Goal: Task Accomplishment & Management: Use online tool/utility

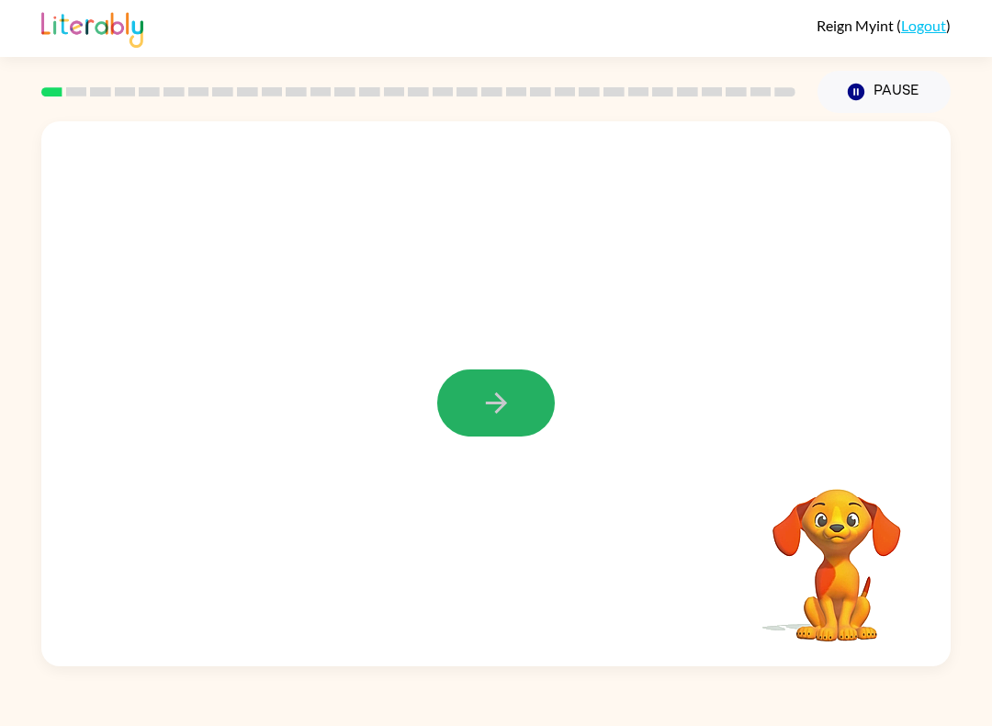
click at [489, 426] on button "button" at bounding box center [496, 402] width 118 height 67
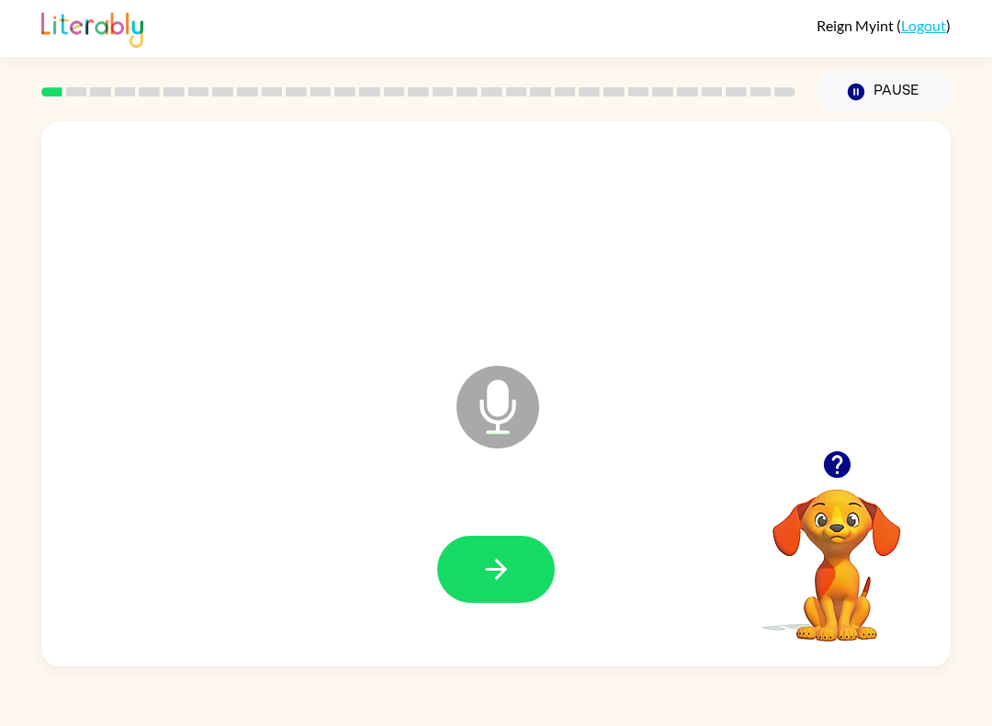
click at [484, 554] on icon "button" at bounding box center [497, 569] width 32 height 32
click at [504, 561] on icon "button" at bounding box center [497, 569] width 32 height 32
click at [522, 556] on button "button" at bounding box center [496, 569] width 118 height 67
click at [535, 595] on button "button" at bounding box center [496, 569] width 118 height 67
click at [513, 562] on button "button" at bounding box center [496, 569] width 118 height 67
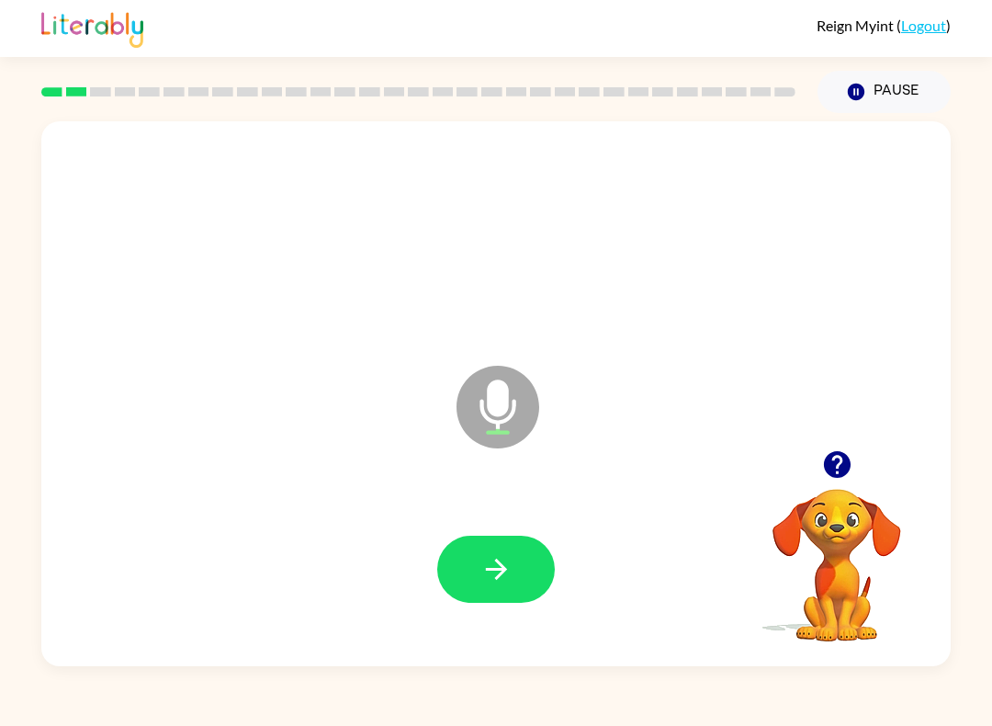
click at [501, 561] on icon "button" at bounding box center [497, 569] width 32 height 32
click at [492, 563] on icon "button" at bounding box center [497, 569] width 32 height 32
click at [946, 530] on div "Microphone The Microphone is here when it is your turn to talk" at bounding box center [496, 393] width 910 height 545
click at [504, 566] on icon "button" at bounding box center [497, 569] width 32 height 32
click at [505, 554] on icon "button" at bounding box center [497, 569] width 32 height 32
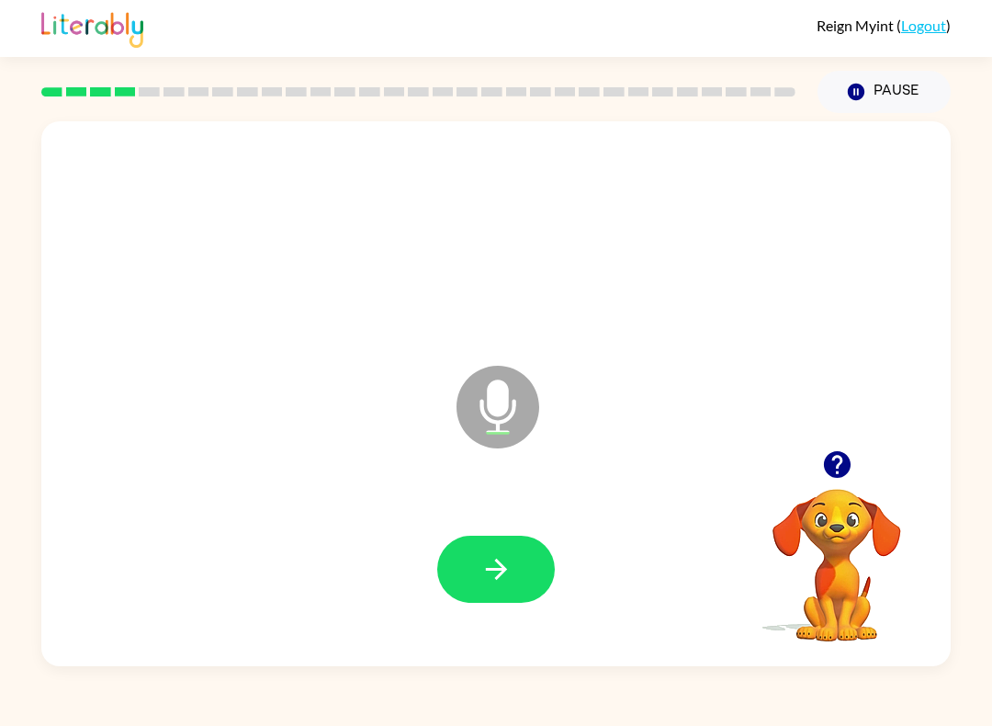
click at [482, 559] on icon "button" at bounding box center [497, 569] width 32 height 32
click at [504, 570] on icon "button" at bounding box center [495, 569] width 21 height 21
click at [501, 551] on button "button" at bounding box center [496, 569] width 118 height 67
click at [518, 541] on button "button" at bounding box center [496, 569] width 118 height 67
click at [512, 569] on icon "button" at bounding box center [497, 569] width 32 height 32
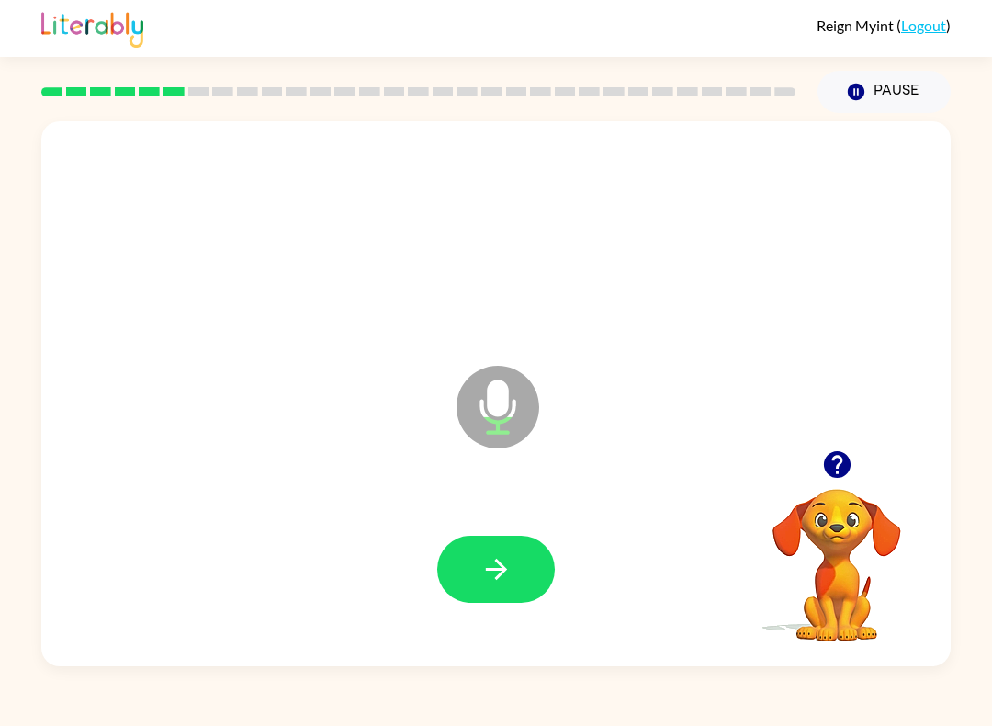
click at [522, 559] on button "button" at bounding box center [496, 569] width 118 height 67
click at [516, 574] on button "button" at bounding box center [496, 569] width 118 height 67
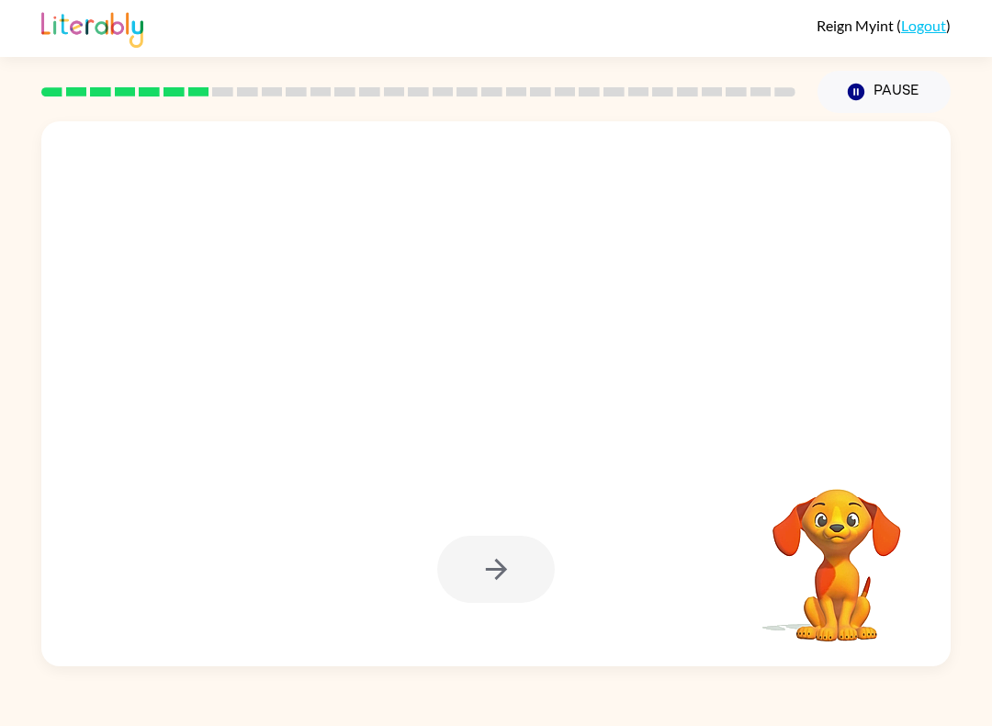
click at [519, 573] on div at bounding box center [496, 569] width 118 height 67
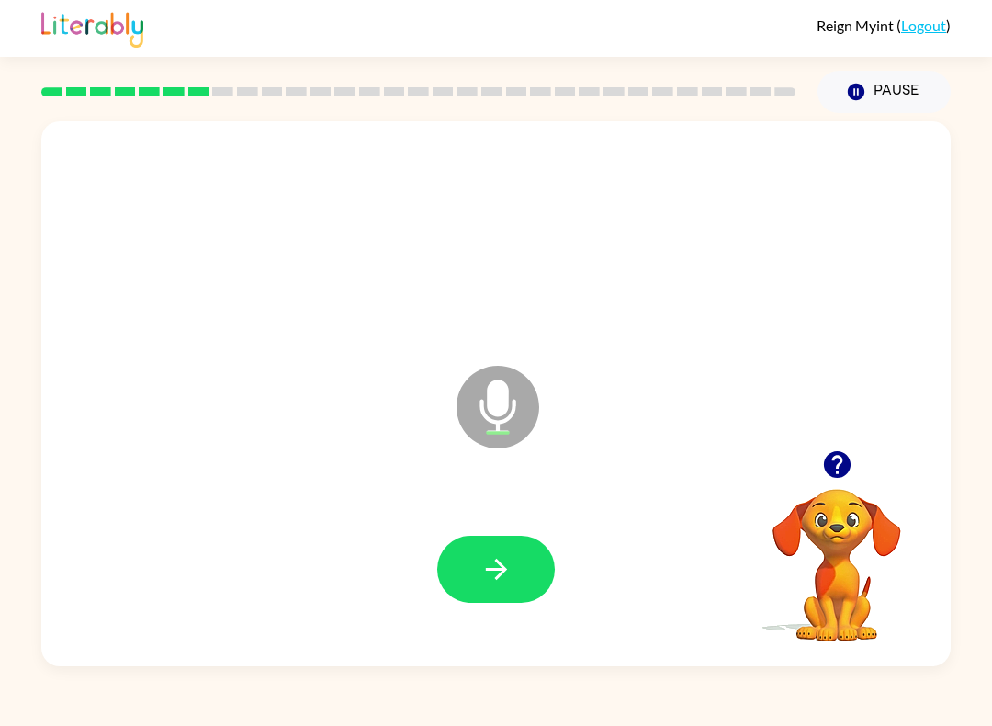
click at [525, 556] on button "button" at bounding box center [496, 569] width 118 height 67
click at [528, 562] on button "button" at bounding box center [496, 569] width 118 height 67
click at [499, 568] on icon "button" at bounding box center [497, 569] width 32 height 32
click at [513, 571] on button "button" at bounding box center [496, 569] width 118 height 67
click at [488, 552] on button "button" at bounding box center [496, 569] width 118 height 67
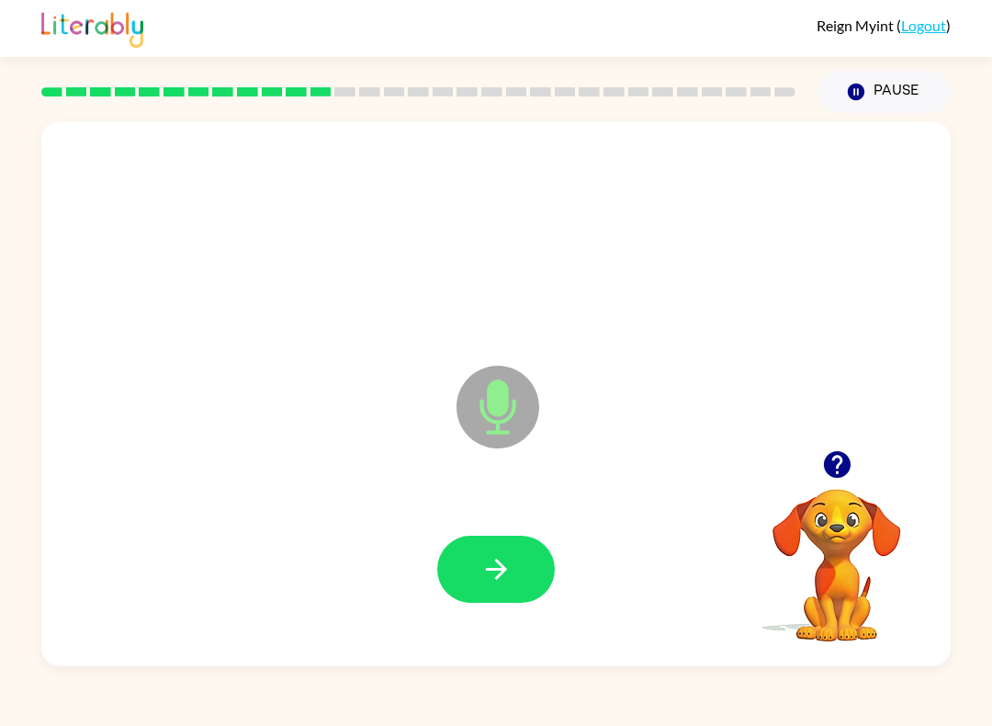
click at [526, 568] on button "button" at bounding box center [496, 569] width 118 height 67
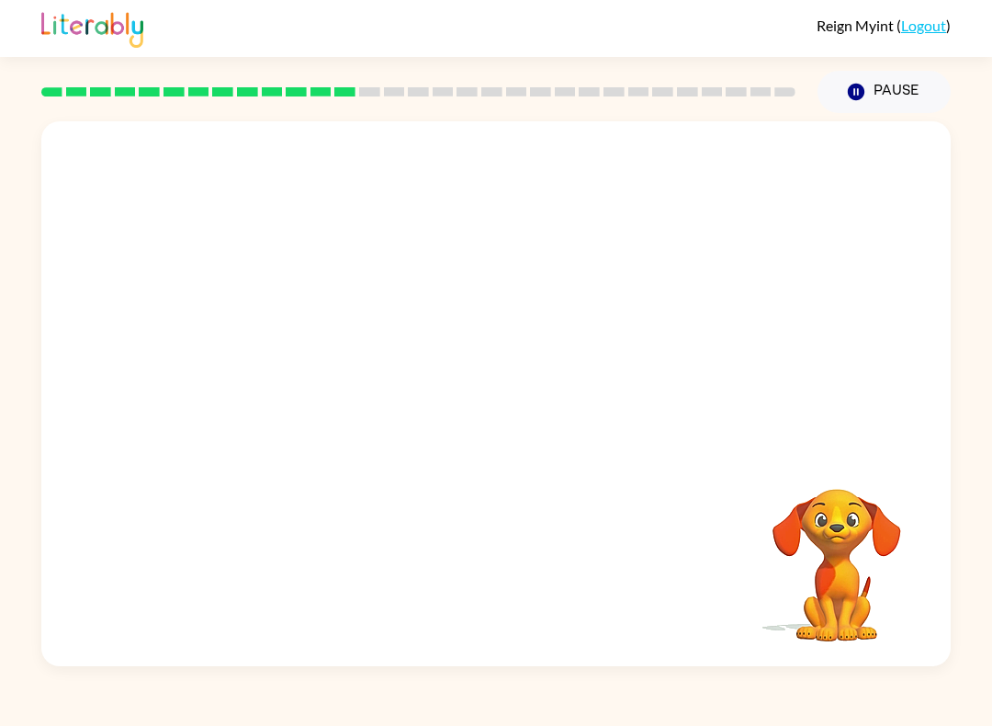
click at [804, 426] on div at bounding box center [496, 393] width 910 height 545
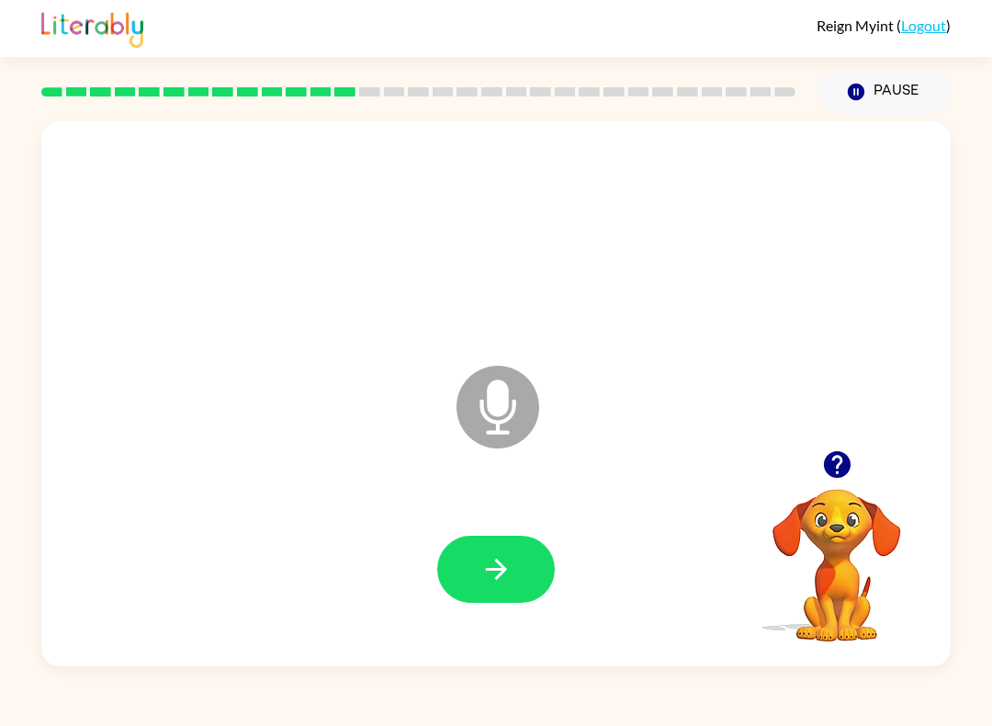
click at [528, 542] on button "button" at bounding box center [496, 569] width 118 height 67
click at [511, 572] on icon "button" at bounding box center [497, 569] width 32 height 32
click at [863, 104] on button "Pause Pause" at bounding box center [884, 92] width 133 height 42
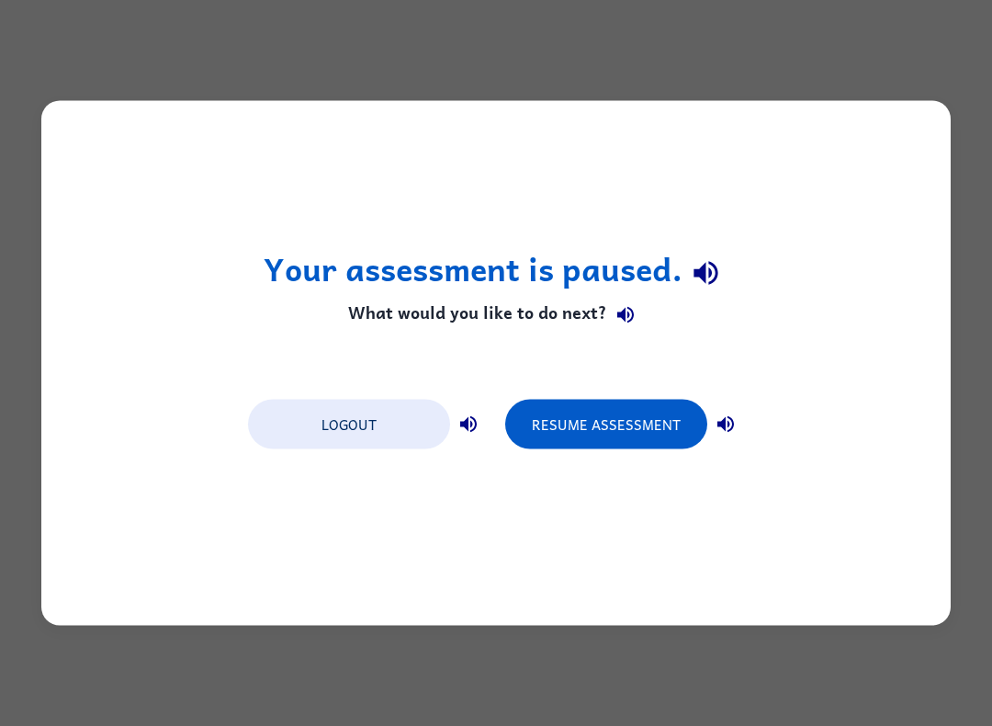
click at [894, 85] on div "Your assessment is paused. What would you like to do next? Logout Resume Assess…" at bounding box center [496, 363] width 992 height 726
click at [650, 433] on button "Resume Assessment" at bounding box center [606, 425] width 202 height 50
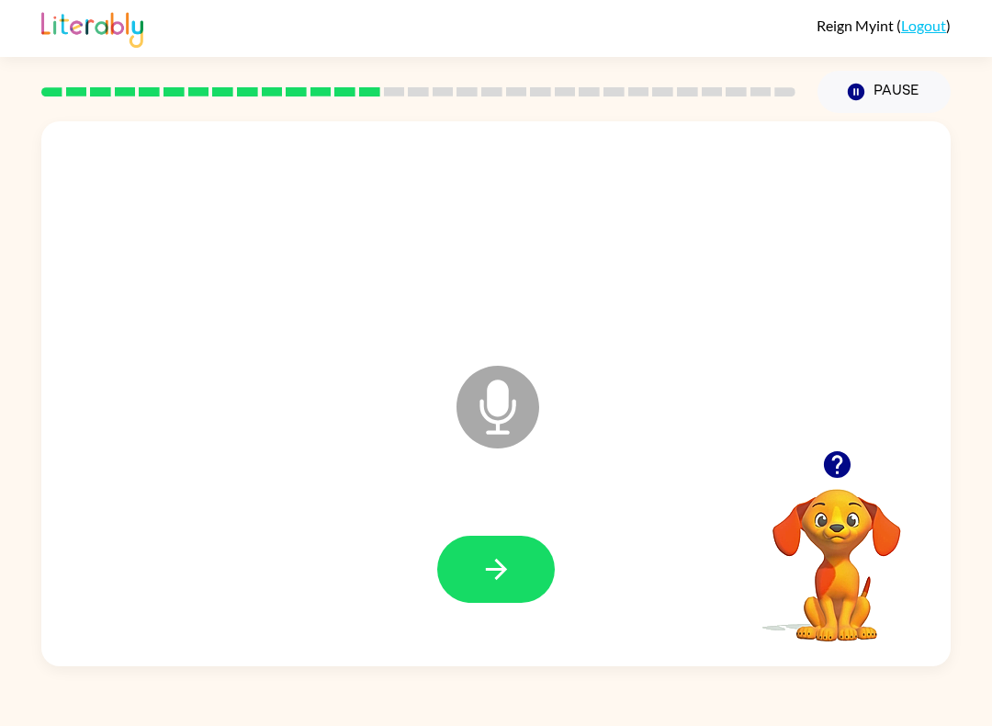
click at [495, 573] on icon "button" at bounding box center [497, 569] width 32 height 32
click at [504, 562] on icon "button" at bounding box center [497, 569] width 32 height 32
click at [494, 552] on button "button" at bounding box center [496, 569] width 118 height 67
click at [910, 28] on link "Logout" at bounding box center [923, 25] width 45 height 17
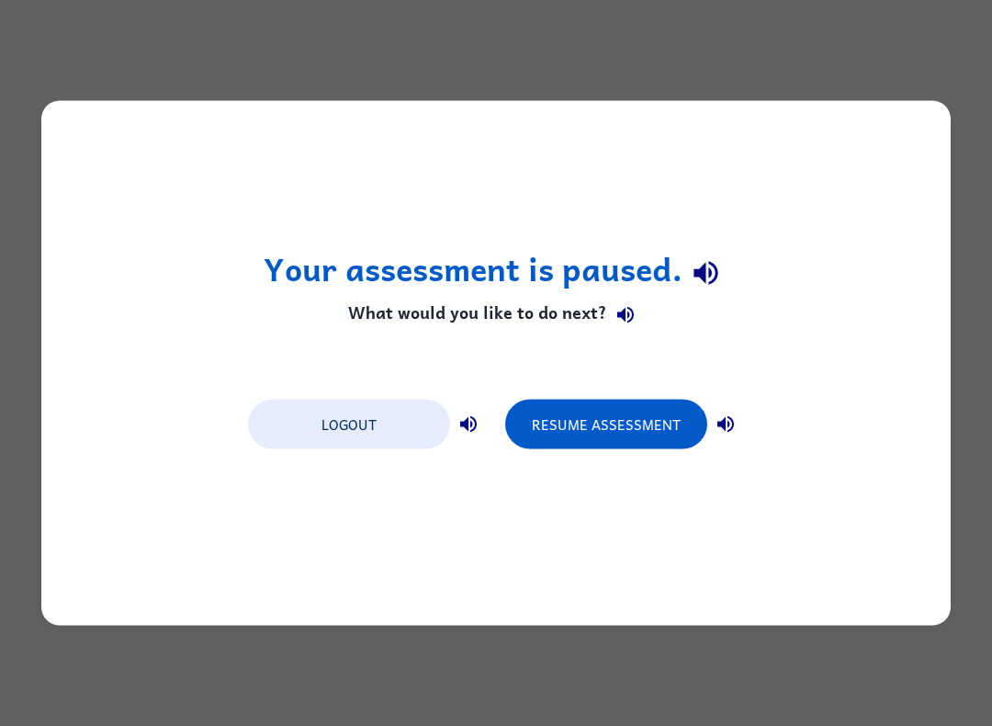
click at [343, 417] on button "Logout" at bounding box center [349, 425] width 202 height 50
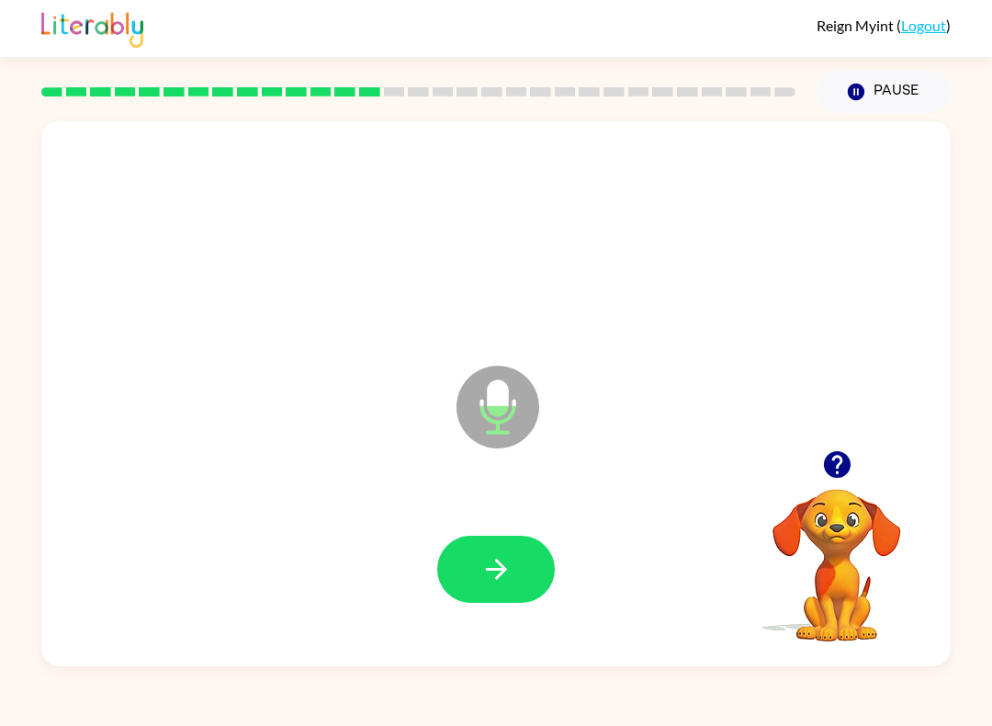
click at [889, 96] on button "Pause Pause" at bounding box center [884, 92] width 133 height 42
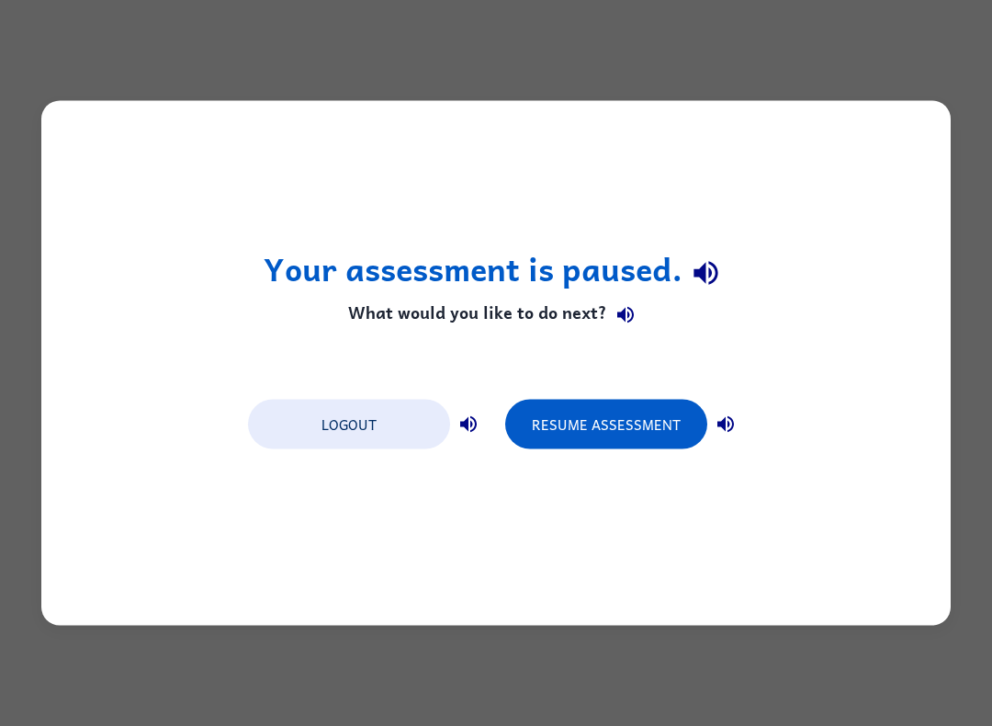
click at [605, 425] on button "Resume Assessment" at bounding box center [606, 425] width 202 height 50
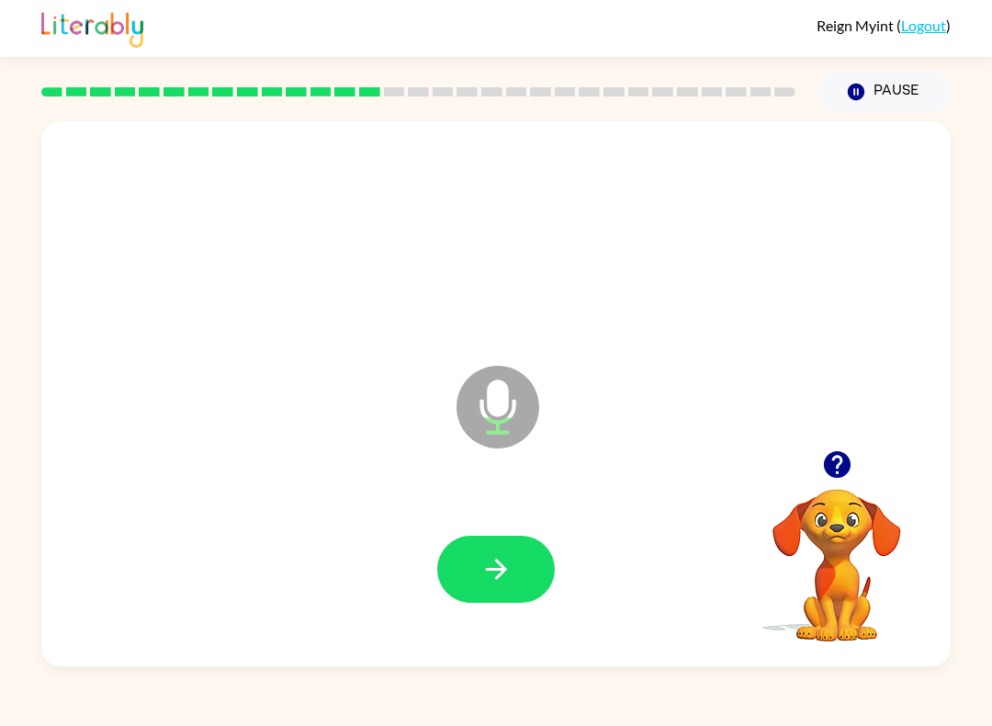
click at [487, 550] on button "button" at bounding box center [496, 569] width 118 height 67
click at [941, 17] on link "Logout" at bounding box center [923, 25] width 45 height 17
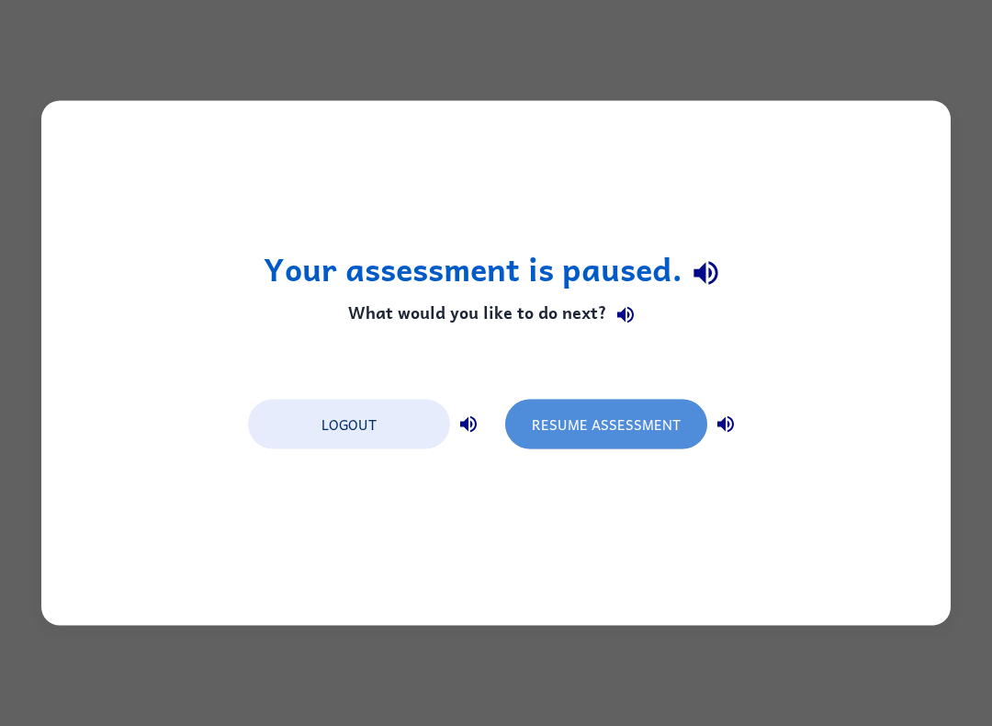
click at [590, 417] on button "Resume Assessment" at bounding box center [606, 425] width 202 height 50
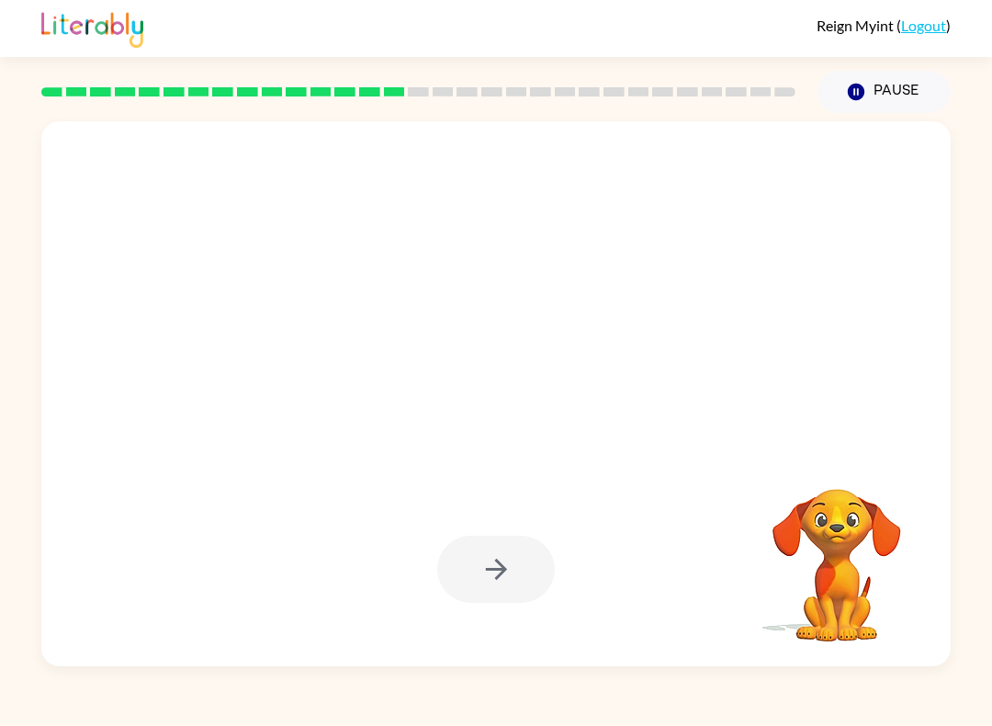
click at [878, 79] on button "Pause Pause" at bounding box center [884, 92] width 133 height 42
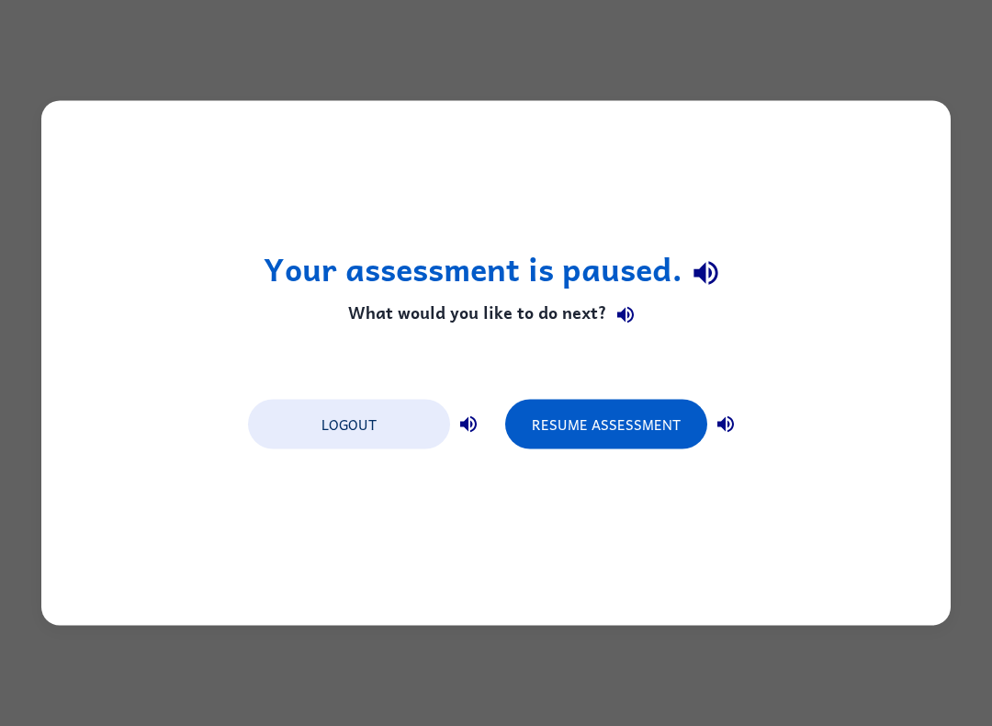
click at [371, 433] on button "Logout" at bounding box center [349, 425] width 202 height 50
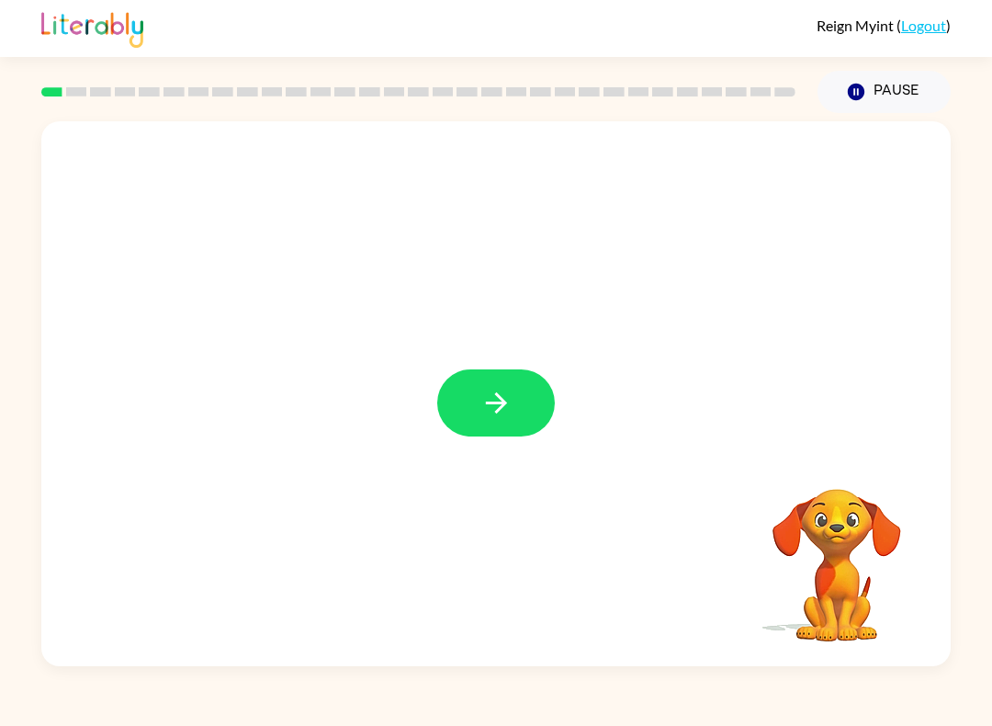
click at [494, 395] on icon "button" at bounding box center [497, 403] width 32 height 32
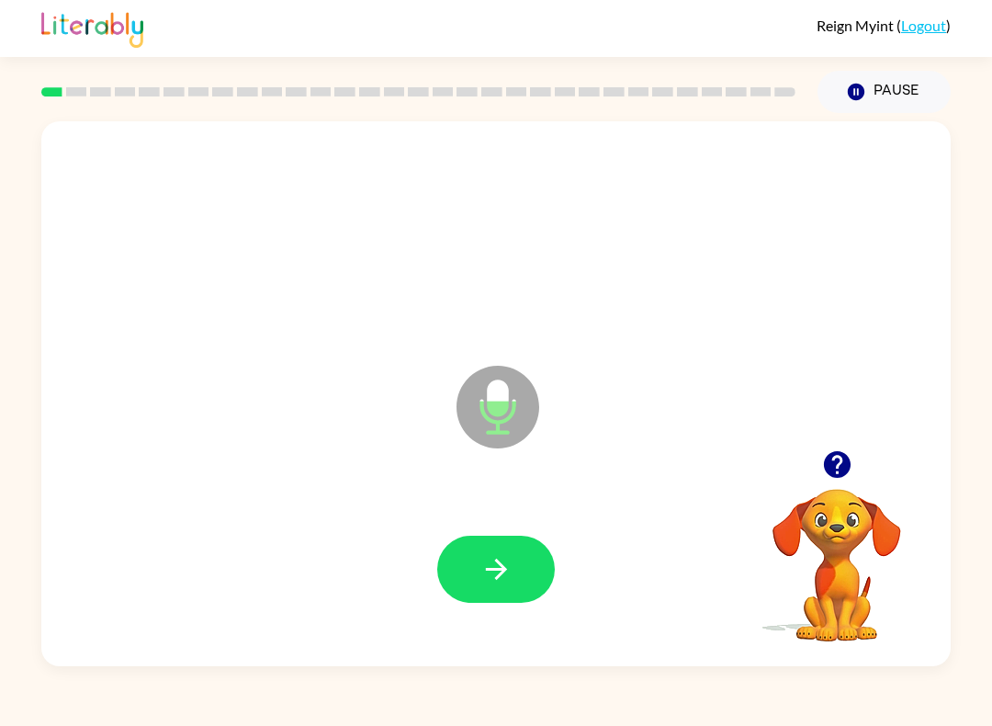
click at [515, 564] on button "button" at bounding box center [496, 569] width 118 height 67
click at [522, 567] on button "button" at bounding box center [496, 569] width 118 height 67
click at [528, 562] on button "button" at bounding box center [496, 569] width 118 height 67
click at [483, 559] on icon "button" at bounding box center [497, 569] width 32 height 32
click at [515, 540] on button "button" at bounding box center [496, 569] width 118 height 67
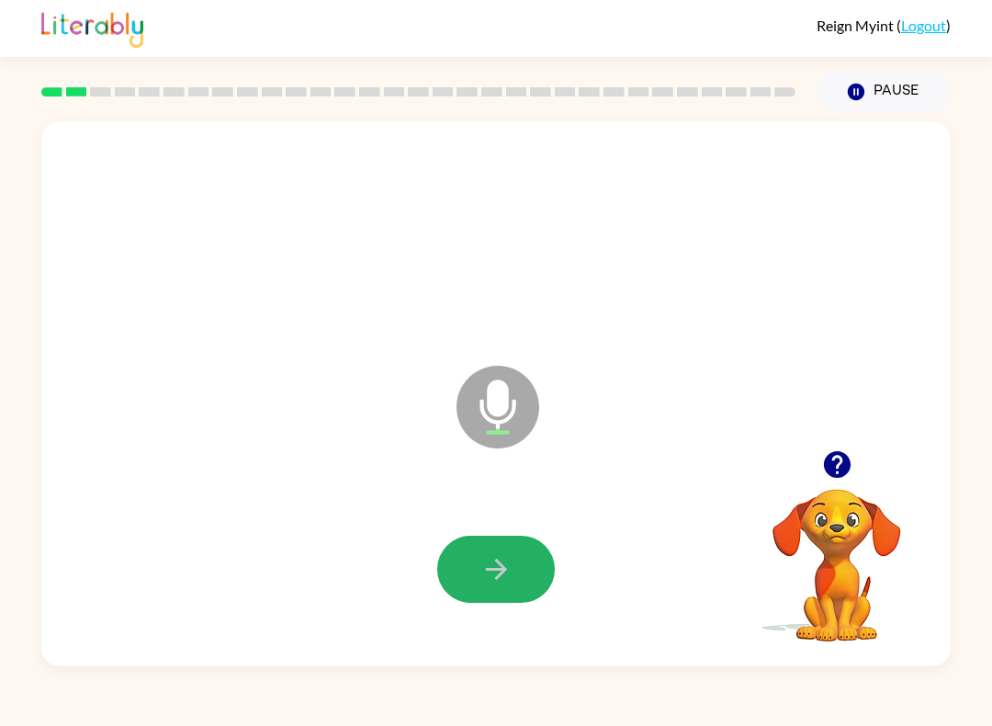
click at [537, 569] on button "button" at bounding box center [496, 569] width 118 height 67
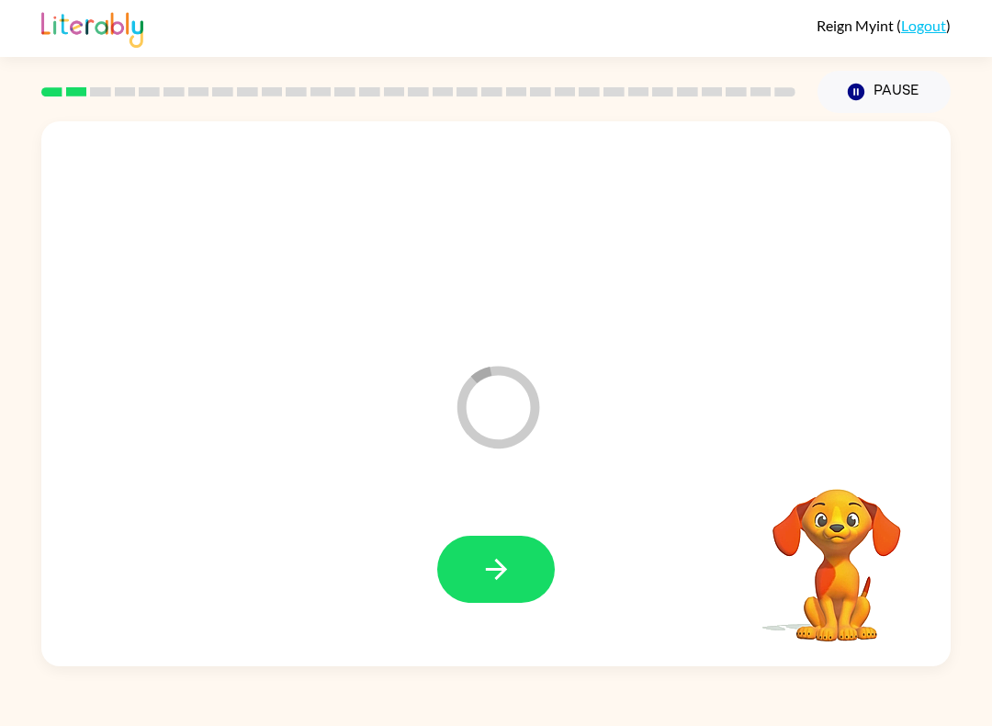
click at [489, 567] on icon "button" at bounding box center [497, 569] width 32 height 32
click at [501, 561] on icon "button" at bounding box center [497, 569] width 32 height 32
click at [511, 521] on div at bounding box center [496, 569] width 873 height 157
click at [529, 562] on button "button" at bounding box center [496, 569] width 118 height 67
click at [513, 572] on button "button" at bounding box center [496, 569] width 118 height 67
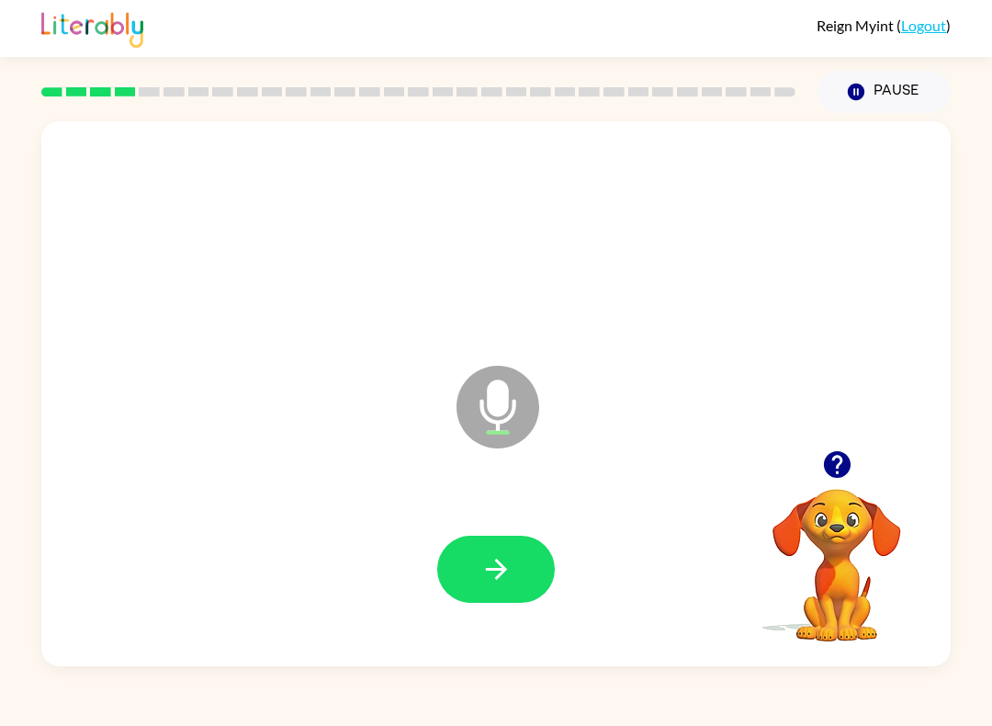
click at [515, 548] on button "button" at bounding box center [496, 569] width 118 height 67
click at [501, 556] on icon "button" at bounding box center [497, 569] width 32 height 32
click at [522, 561] on button "button" at bounding box center [496, 569] width 118 height 67
click at [506, 549] on button "button" at bounding box center [496, 569] width 118 height 67
click at [532, 563] on button "button" at bounding box center [496, 569] width 118 height 67
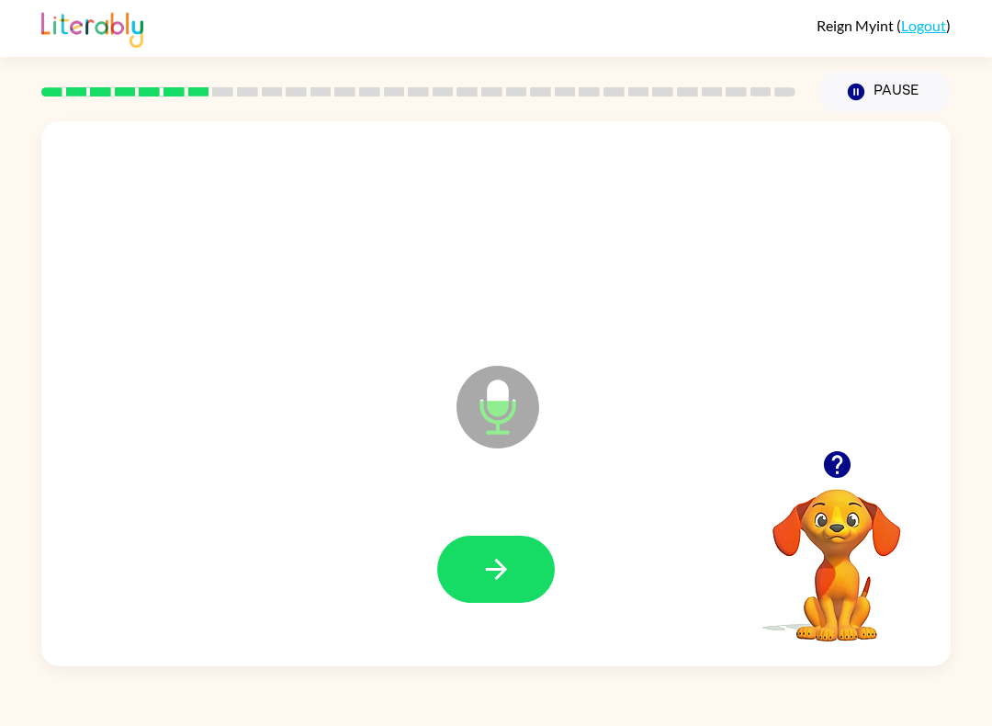
click at [516, 572] on button "button" at bounding box center [496, 569] width 118 height 67
click at [472, 572] on button "button" at bounding box center [496, 569] width 118 height 67
click at [520, 538] on button "button" at bounding box center [496, 569] width 118 height 67
click at [513, 562] on button "button" at bounding box center [496, 569] width 118 height 67
click at [502, 588] on button "button" at bounding box center [496, 569] width 118 height 67
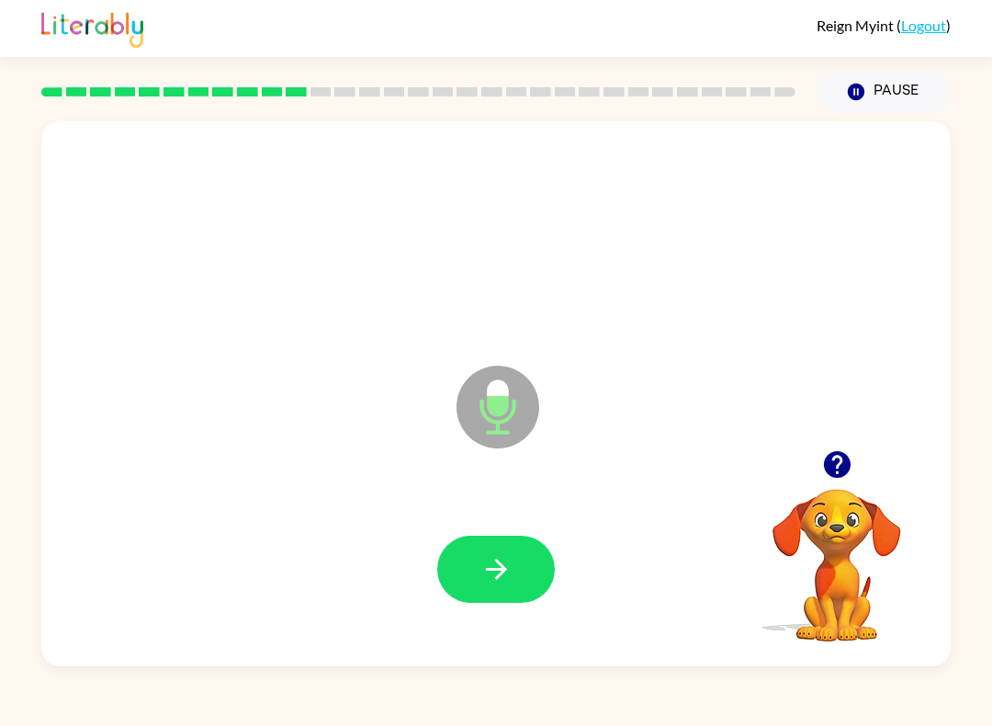
click at [515, 571] on button "button" at bounding box center [496, 569] width 118 height 67
click at [527, 561] on button "button" at bounding box center [496, 569] width 118 height 67
click at [508, 568] on icon "button" at bounding box center [497, 569] width 32 height 32
click at [511, 550] on button "button" at bounding box center [496, 569] width 118 height 67
click at [510, 561] on icon "button" at bounding box center [497, 569] width 32 height 32
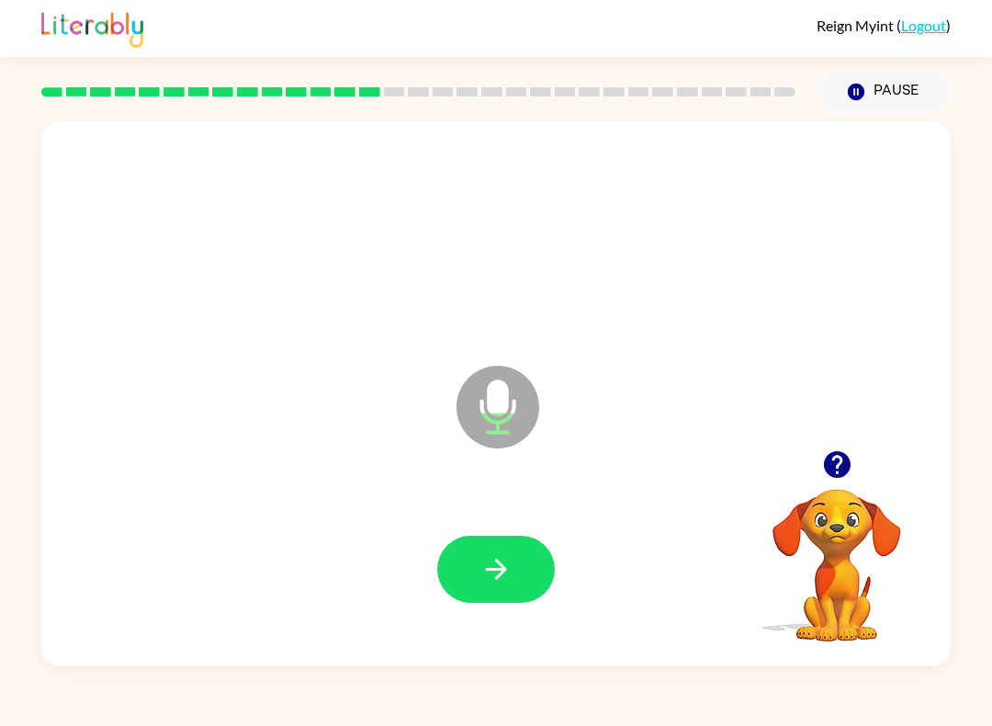
click at [516, 561] on button "button" at bounding box center [496, 569] width 118 height 67
click at [493, 575] on icon "button" at bounding box center [497, 569] width 32 height 32
click at [509, 561] on icon "button" at bounding box center [497, 569] width 32 height 32
click at [509, 552] on button "button" at bounding box center [496, 569] width 118 height 67
click at [500, 538] on button "button" at bounding box center [496, 569] width 118 height 67
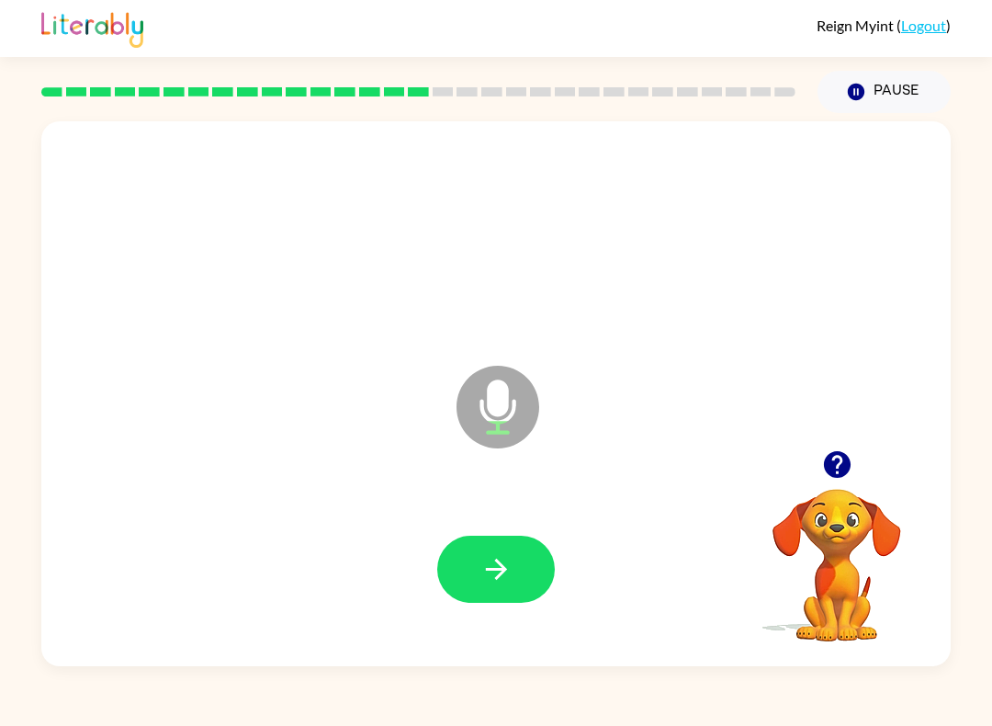
click at [510, 565] on icon "button" at bounding box center [497, 569] width 32 height 32
click at [529, 581] on button "button" at bounding box center [496, 569] width 118 height 67
click at [448, 113] on div at bounding box center [418, 92] width 776 height 64
click at [491, 581] on icon "button" at bounding box center [497, 569] width 32 height 32
click at [525, 568] on button "button" at bounding box center [496, 569] width 118 height 67
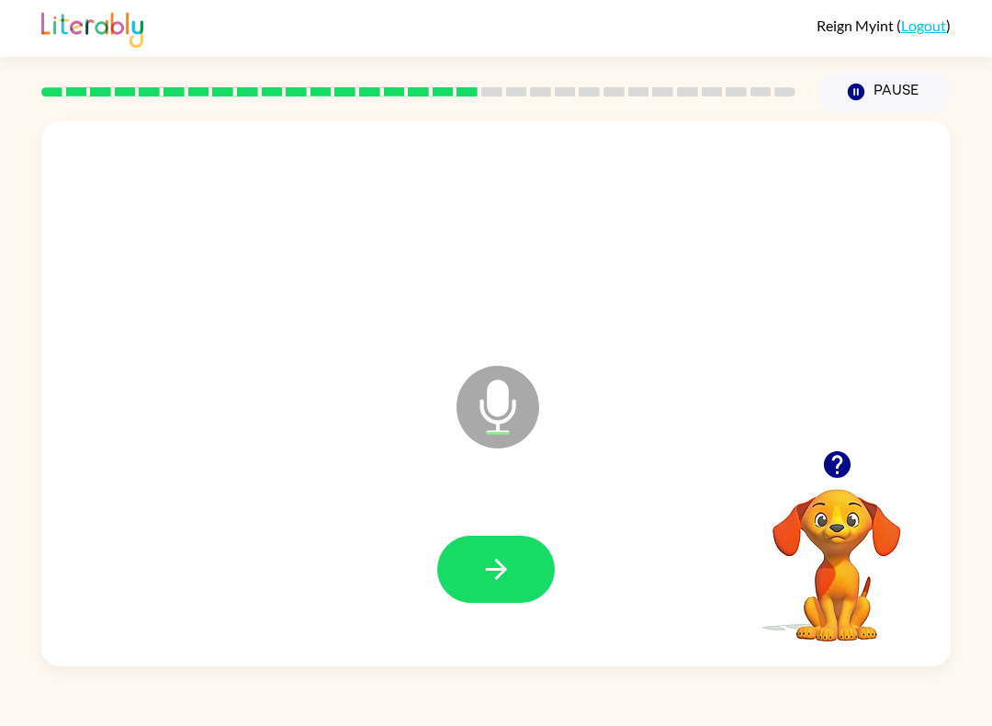
click at [804, 89] on div at bounding box center [418, 92] width 776 height 64
click at [774, 82] on div at bounding box center [418, 92] width 776 height 64
click at [732, 91] on rect at bounding box center [736, 91] width 21 height 9
click at [705, 93] on rect at bounding box center [712, 91] width 21 height 9
click at [686, 96] on rect at bounding box center [687, 91] width 21 height 9
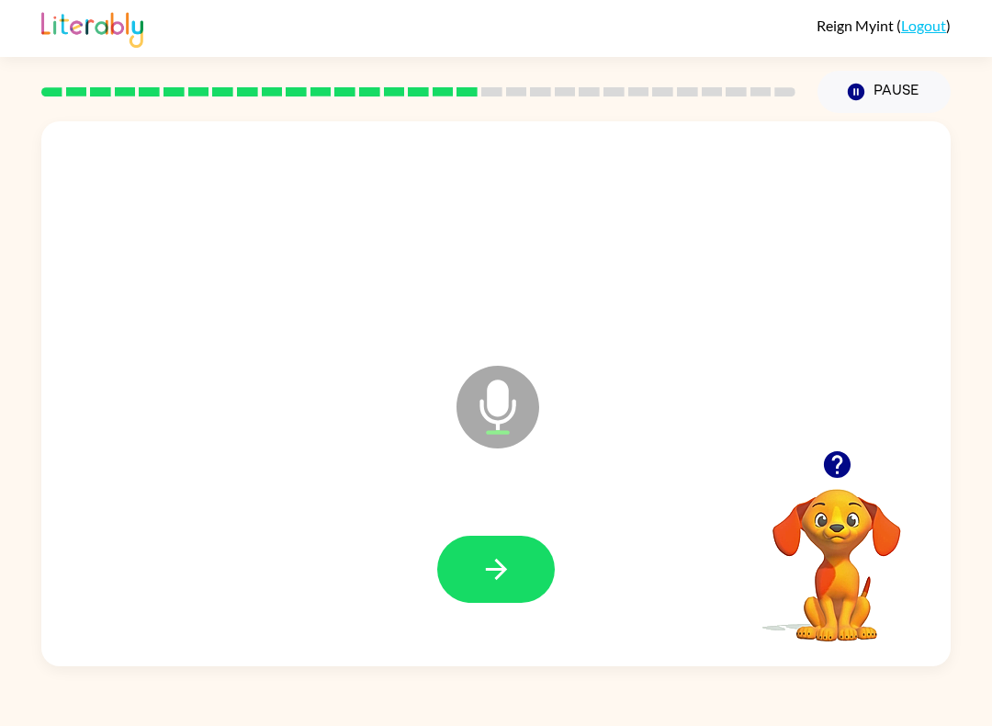
click at [655, 100] on div at bounding box center [418, 92] width 776 height 64
click at [637, 93] on rect at bounding box center [639, 91] width 21 height 9
click at [604, 101] on div at bounding box center [418, 92] width 776 height 64
click at [591, 100] on div at bounding box center [418, 92] width 776 height 64
click at [526, 94] on rect at bounding box center [516, 91] width 21 height 9
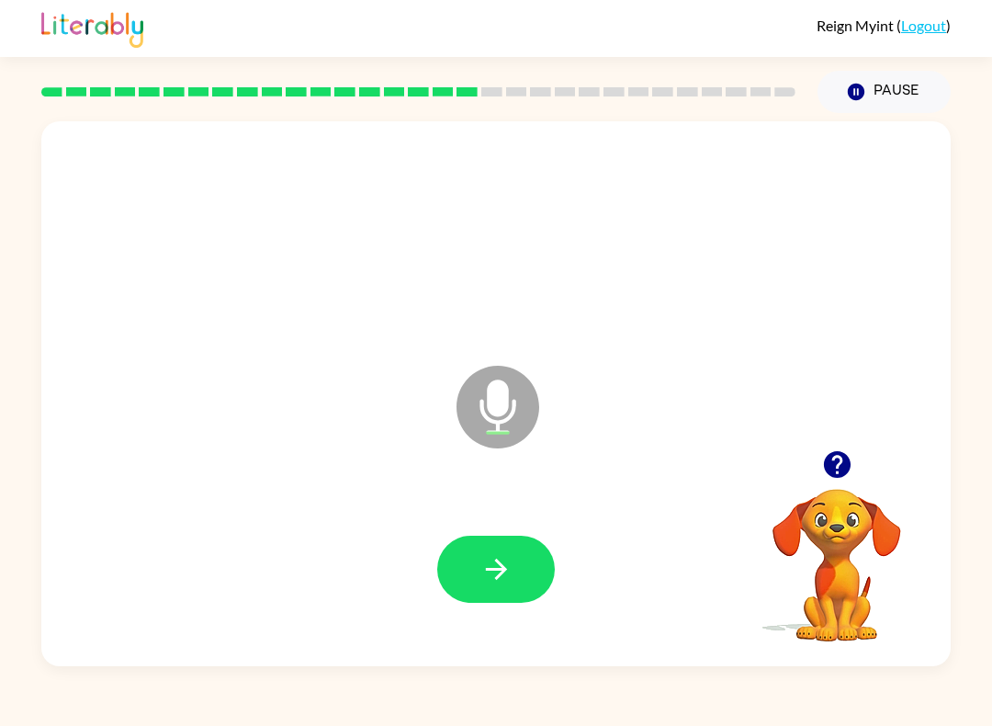
click at [526, 94] on rect at bounding box center [516, 91] width 21 height 9
click at [472, 98] on div at bounding box center [418, 92] width 776 height 64
click at [451, 96] on rect at bounding box center [443, 91] width 21 height 9
click at [450, 95] on rect at bounding box center [443, 91] width 21 height 9
click at [401, 108] on div at bounding box center [418, 92] width 776 height 64
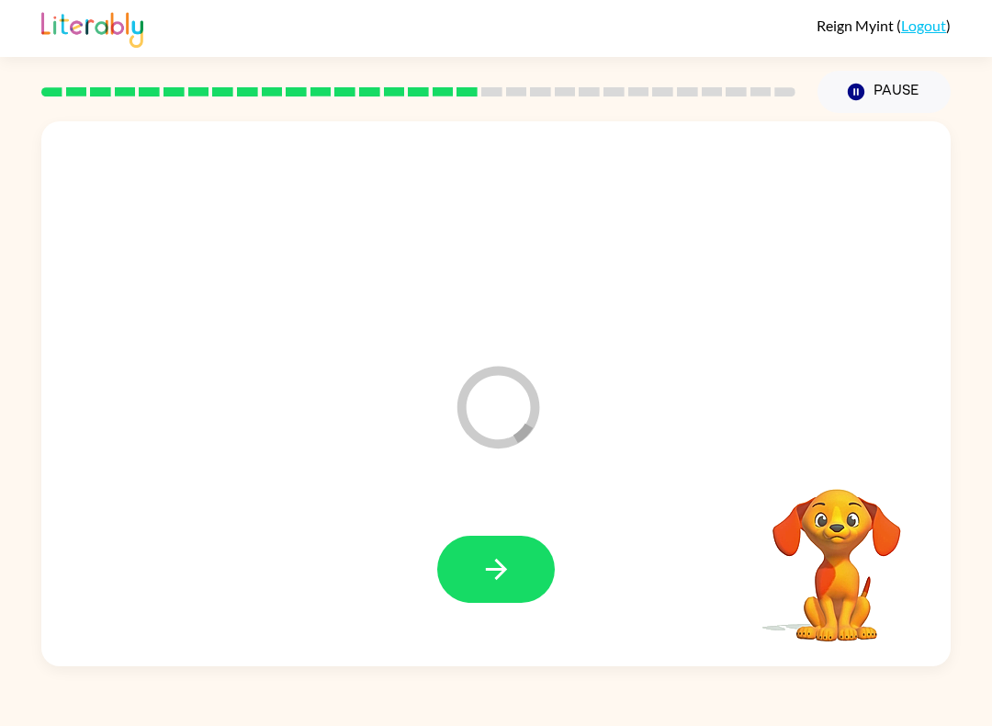
click at [355, 108] on div at bounding box center [418, 92] width 776 height 64
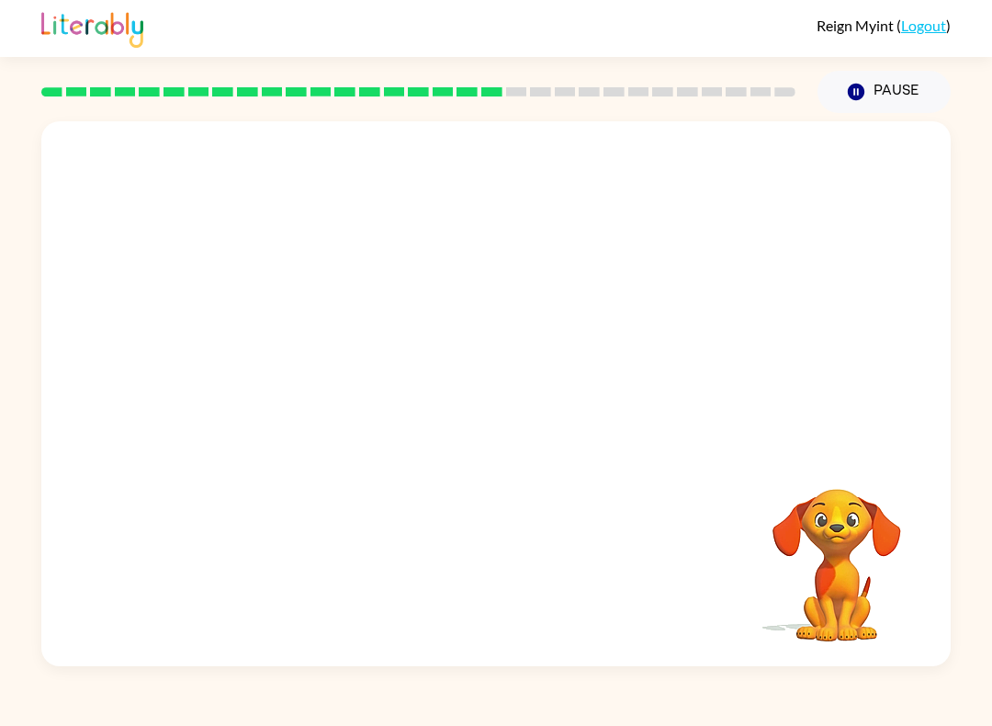
click at [330, 113] on div at bounding box center [418, 92] width 776 height 64
click at [306, 111] on div at bounding box center [418, 92] width 776 height 64
click at [486, 112] on div at bounding box center [418, 92] width 776 height 64
click at [449, 112] on div at bounding box center [418, 92] width 776 height 64
click at [426, 114] on div at bounding box center [418, 92] width 776 height 64
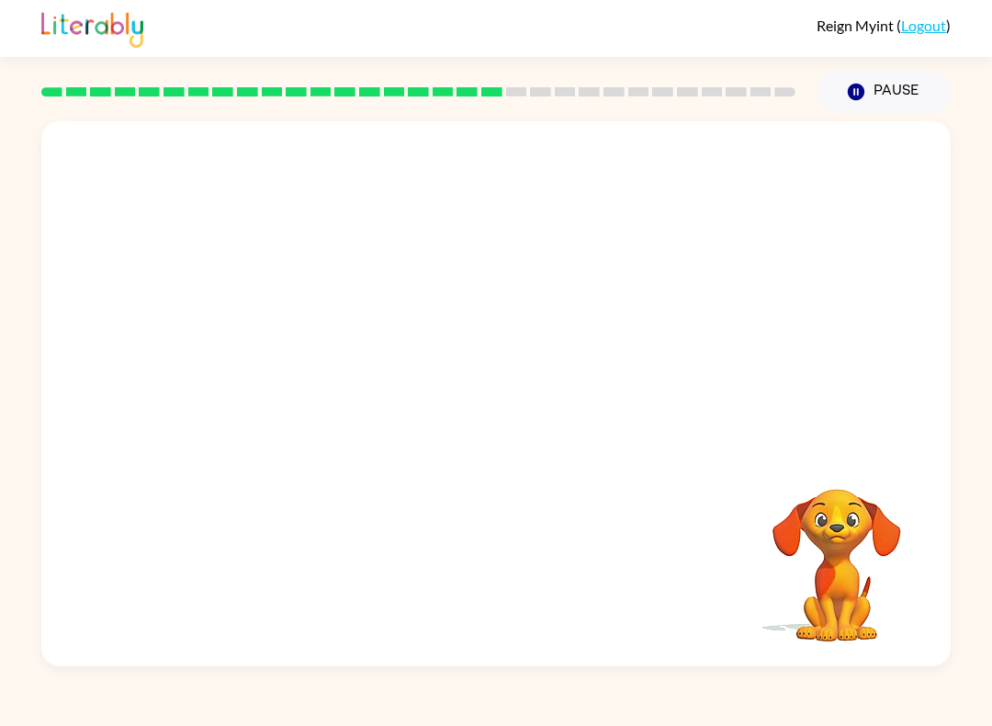
click at [393, 116] on div at bounding box center [418, 92] width 776 height 64
click at [367, 115] on div at bounding box center [418, 92] width 776 height 64
click at [351, 116] on div at bounding box center [418, 92] width 776 height 64
click at [330, 119] on div at bounding box center [418, 92] width 776 height 64
click at [297, 109] on div at bounding box center [418, 92] width 776 height 64
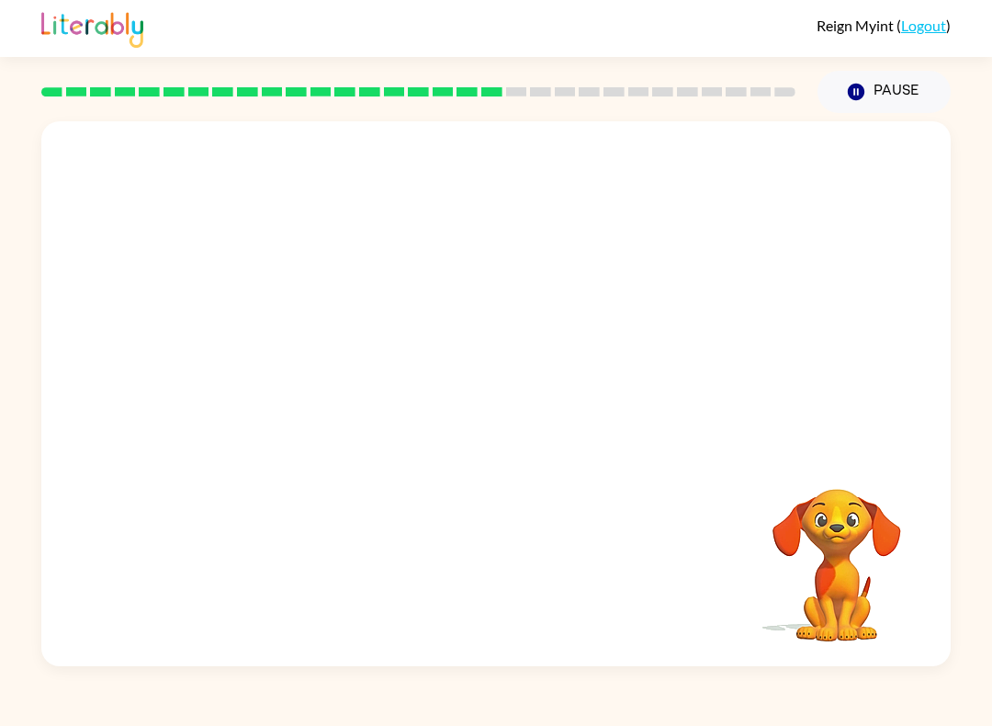
click at [271, 111] on div at bounding box center [418, 92] width 776 height 64
click at [249, 107] on div at bounding box center [418, 92] width 776 height 64
click at [228, 108] on div at bounding box center [418, 92] width 776 height 64
click at [206, 111] on div at bounding box center [418, 92] width 776 height 64
click at [183, 108] on div at bounding box center [418, 92] width 776 height 64
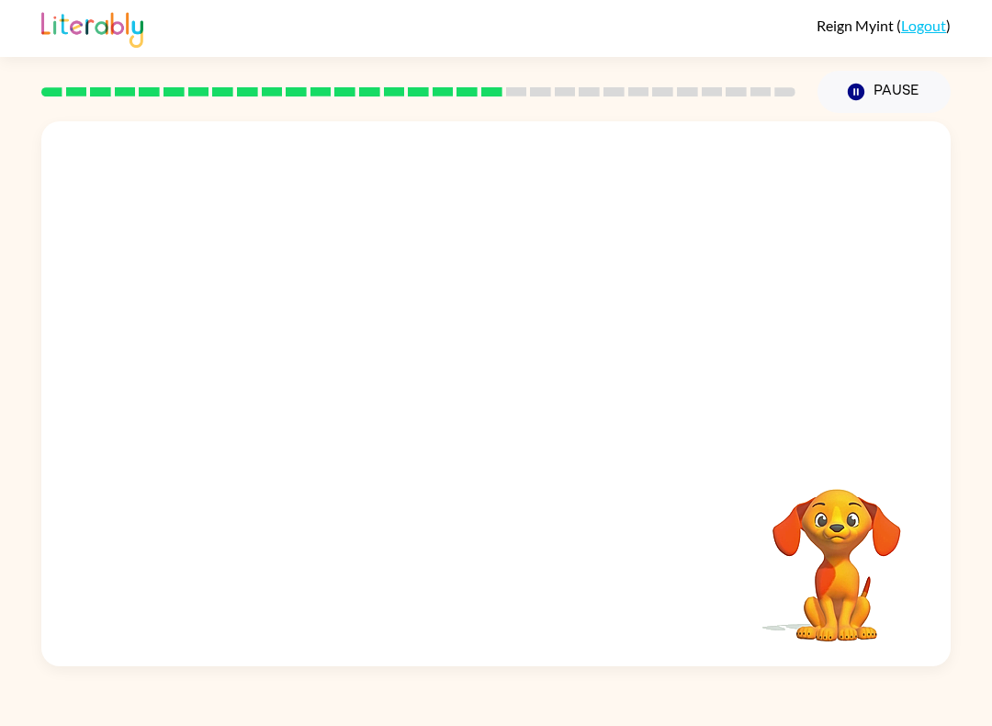
click at [152, 109] on div at bounding box center [418, 92] width 776 height 64
click at [128, 108] on div at bounding box center [418, 92] width 776 height 64
click at [70, 110] on div at bounding box center [418, 92] width 776 height 64
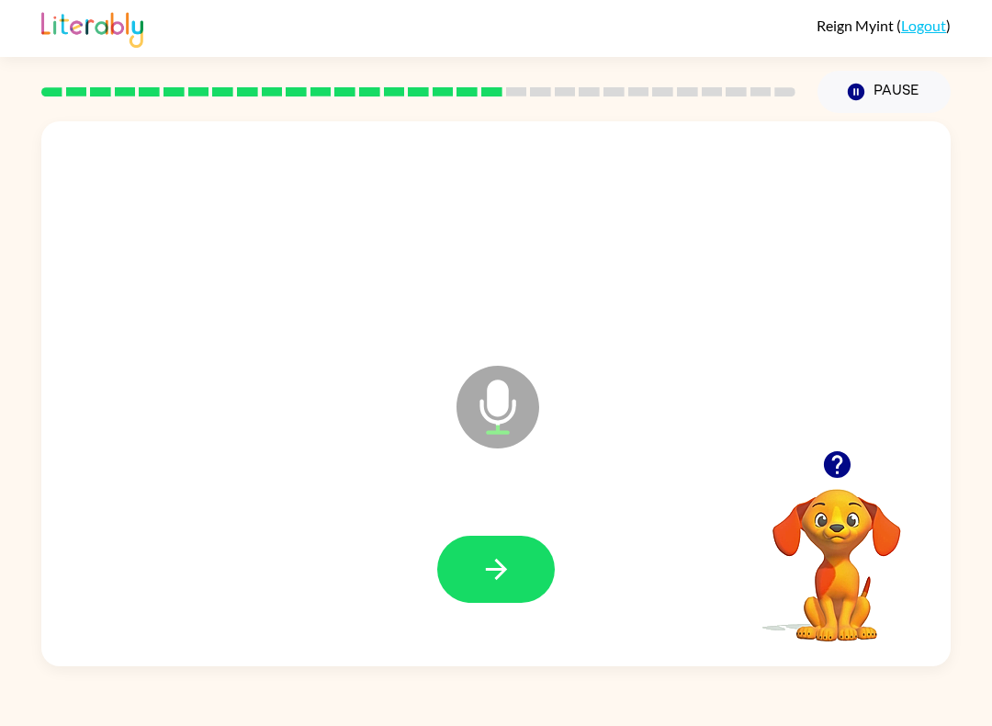
click at [492, 602] on button "button" at bounding box center [496, 569] width 118 height 67
click at [544, 545] on button "button" at bounding box center [496, 569] width 118 height 67
click at [491, 547] on button "button" at bounding box center [496, 569] width 118 height 67
click at [502, 563] on icon "button" at bounding box center [497, 569] width 32 height 32
click at [513, 554] on button "button" at bounding box center [496, 569] width 118 height 67
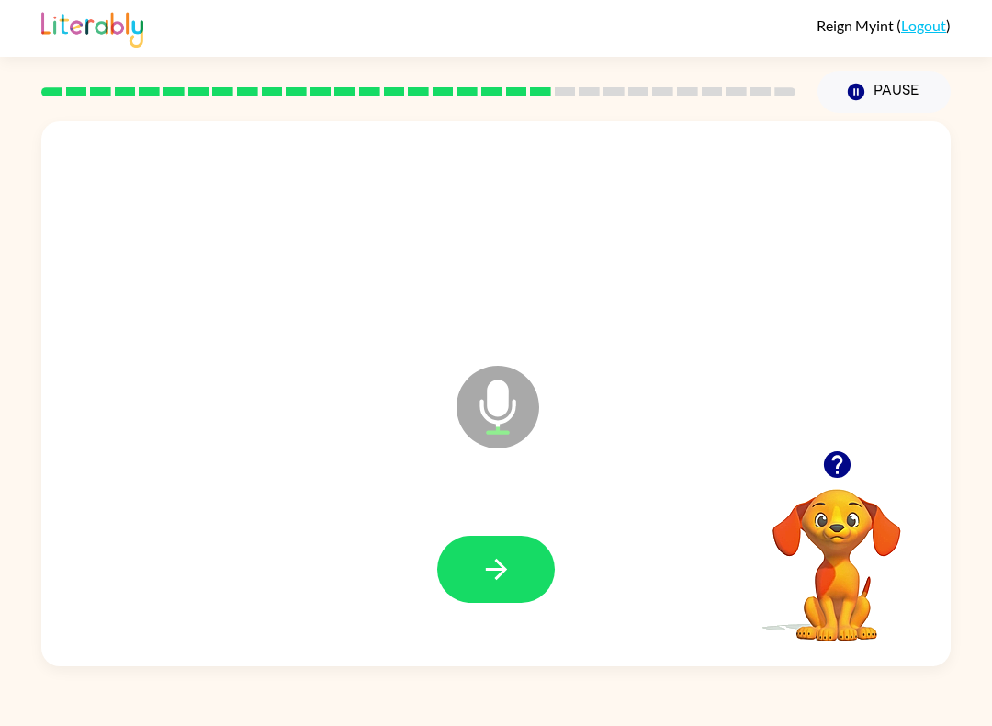
click at [504, 571] on icon "button" at bounding box center [495, 569] width 21 height 21
click at [516, 573] on button "button" at bounding box center [496, 569] width 118 height 67
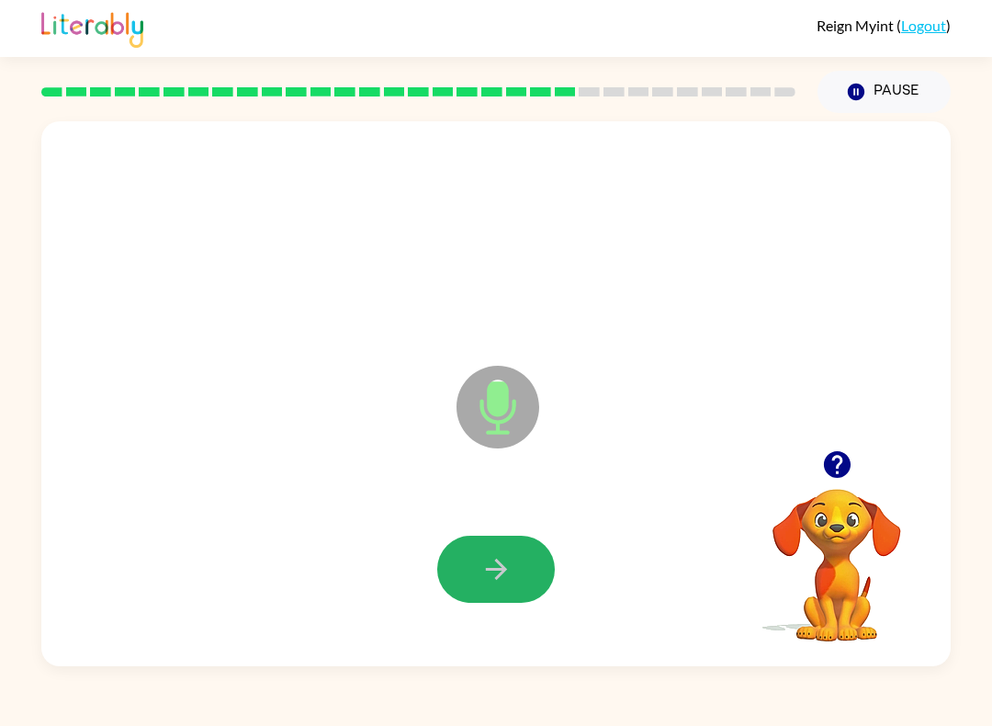
click at [519, 552] on button "button" at bounding box center [496, 569] width 118 height 67
click at [510, 565] on icon "button" at bounding box center [497, 569] width 32 height 32
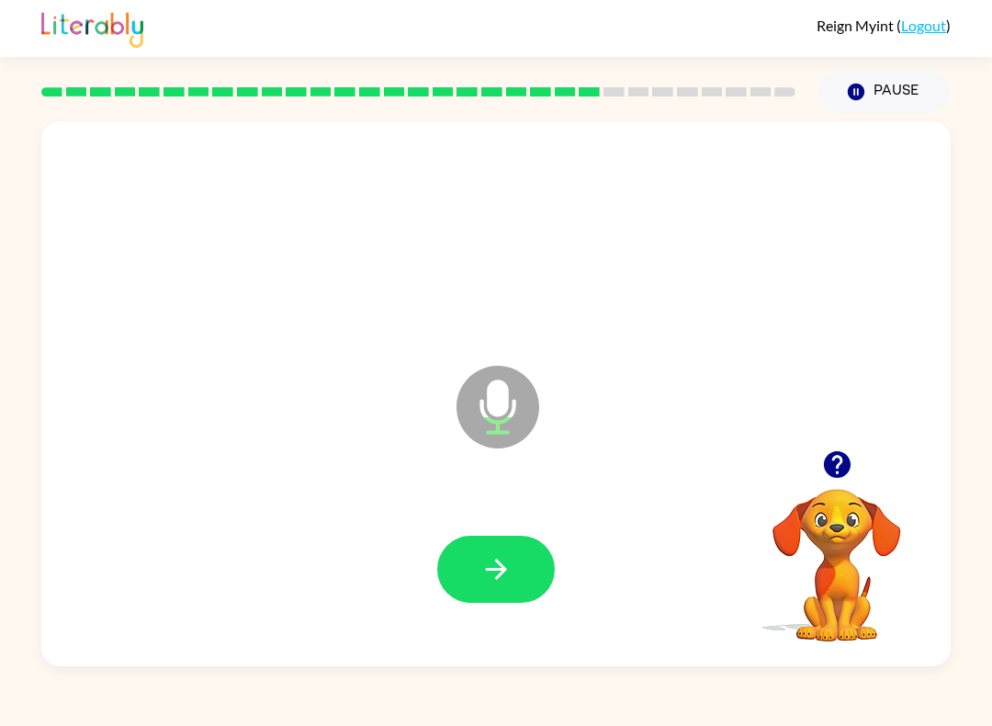
click at [528, 563] on button "button" at bounding box center [496, 569] width 118 height 67
click at [499, 562] on icon "button" at bounding box center [495, 569] width 21 height 21
click at [470, 581] on button "button" at bounding box center [496, 569] width 118 height 67
click at [488, 540] on button "button" at bounding box center [496, 569] width 118 height 67
click at [493, 546] on button "button" at bounding box center [496, 569] width 118 height 67
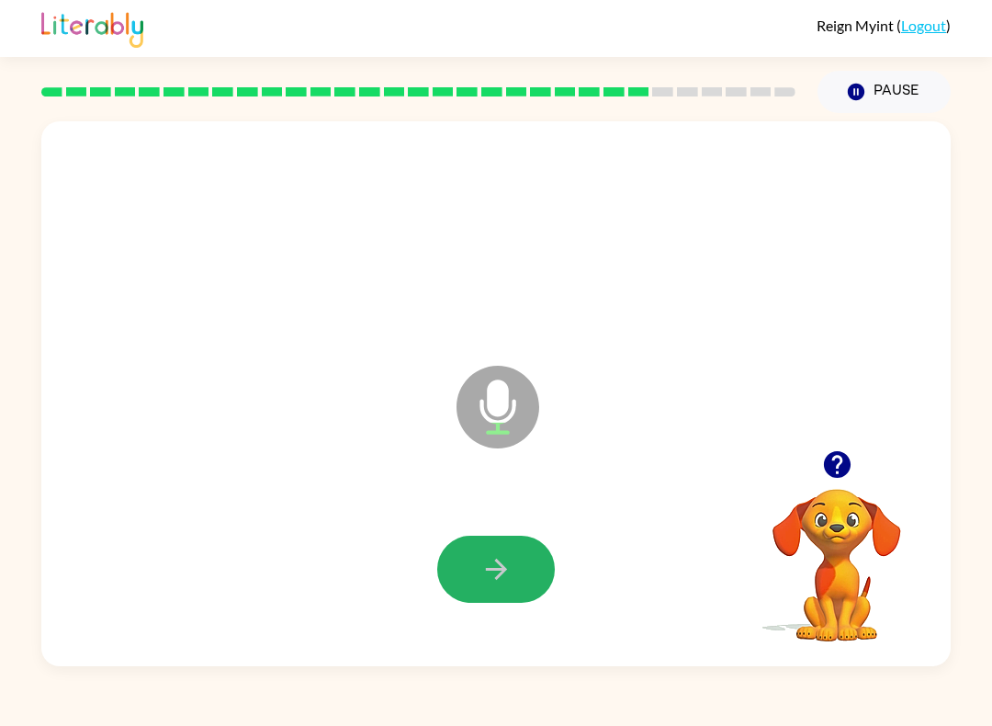
click at [529, 572] on button "button" at bounding box center [496, 569] width 118 height 67
click at [517, 587] on button "button" at bounding box center [496, 569] width 118 height 67
click at [503, 563] on icon "button" at bounding box center [497, 569] width 32 height 32
click at [517, 557] on button "button" at bounding box center [496, 569] width 118 height 67
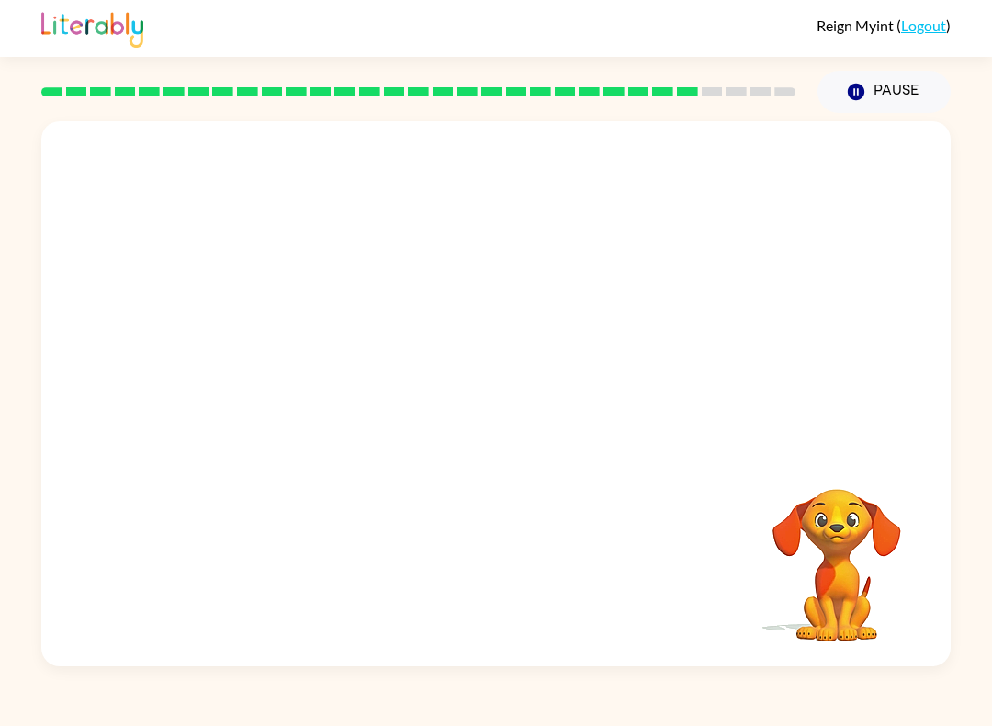
click at [788, 113] on div at bounding box center [418, 92] width 776 height 64
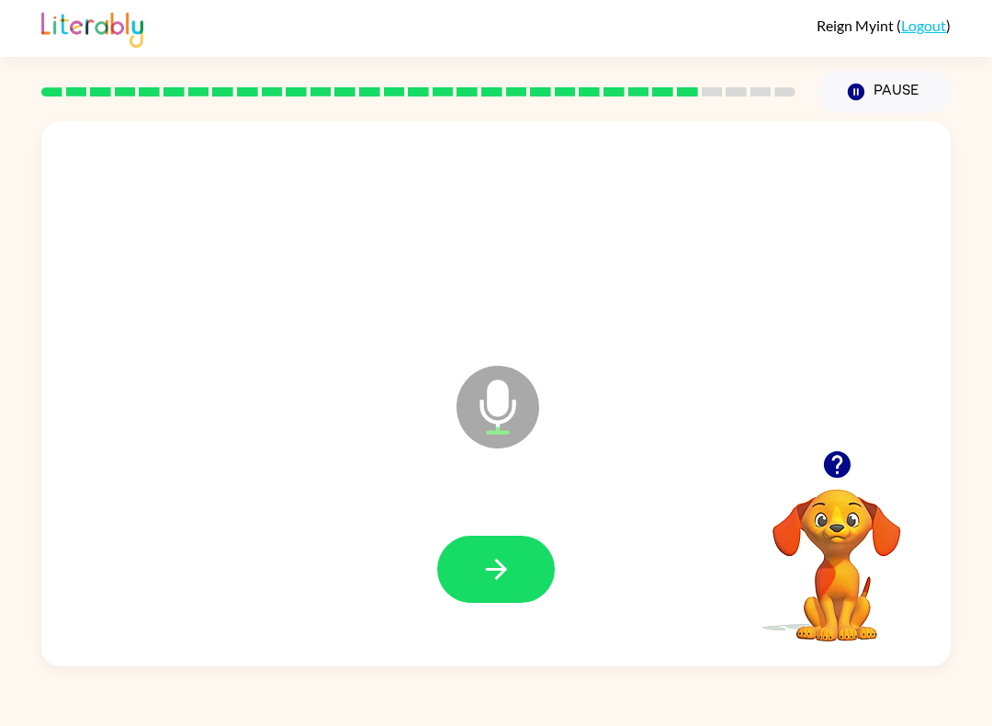
click at [502, 561] on icon "button" at bounding box center [497, 569] width 32 height 32
click at [500, 563] on icon "button" at bounding box center [495, 569] width 21 height 21
click at [526, 555] on button "button" at bounding box center [496, 569] width 118 height 67
click at [481, 574] on icon "button" at bounding box center [497, 569] width 32 height 32
click at [511, 556] on icon "button" at bounding box center [497, 569] width 32 height 32
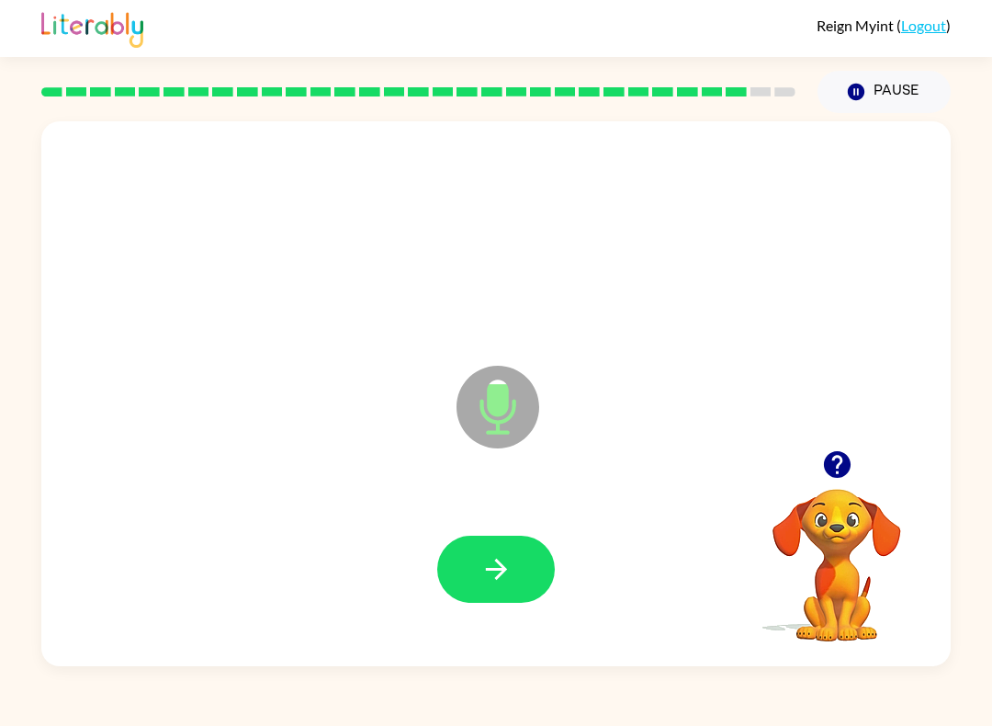
click at [501, 582] on icon "button" at bounding box center [497, 569] width 32 height 32
click at [515, 559] on button "button" at bounding box center [496, 569] width 118 height 67
click at [516, 567] on button "button" at bounding box center [496, 569] width 118 height 67
